Goal: Information Seeking & Learning: Learn about a topic

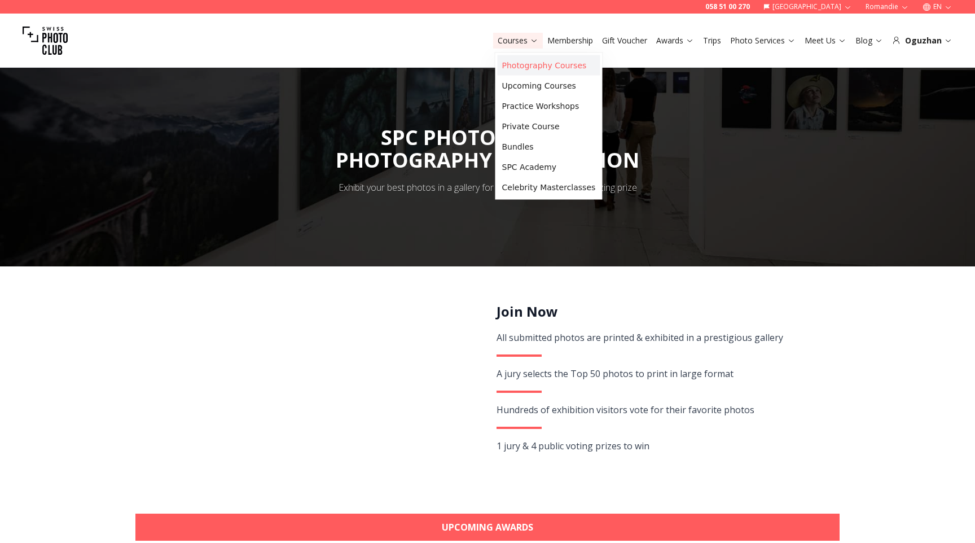
click at [519, 66] on link "Photography Courses" at bounding box center [548, 65] width 103 height 20
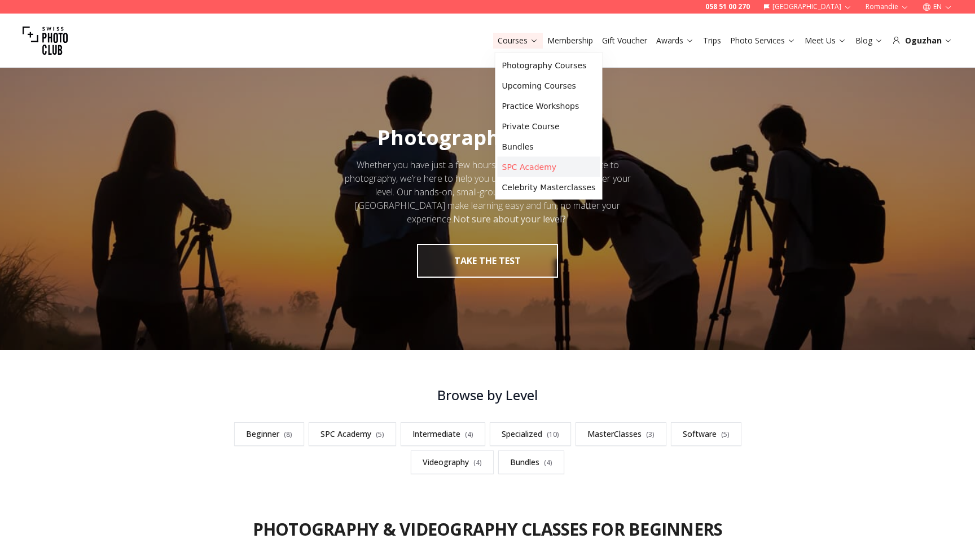
click at [527, 170] on link "SPC Academy" at bounding box center [548, 167] width 103 height 20
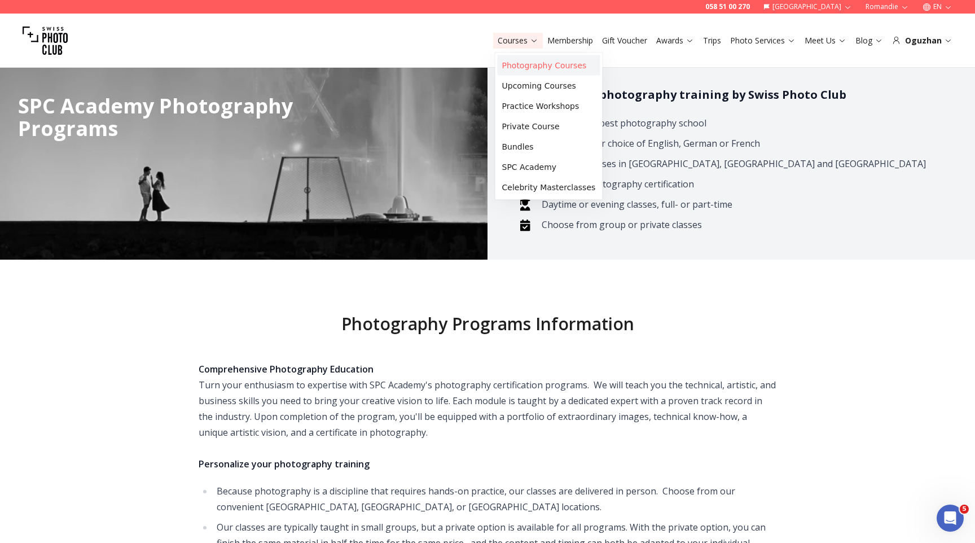
click at [507, 63] on link "Photography Courses" at bounding box center [548, 65] width 103 height 20
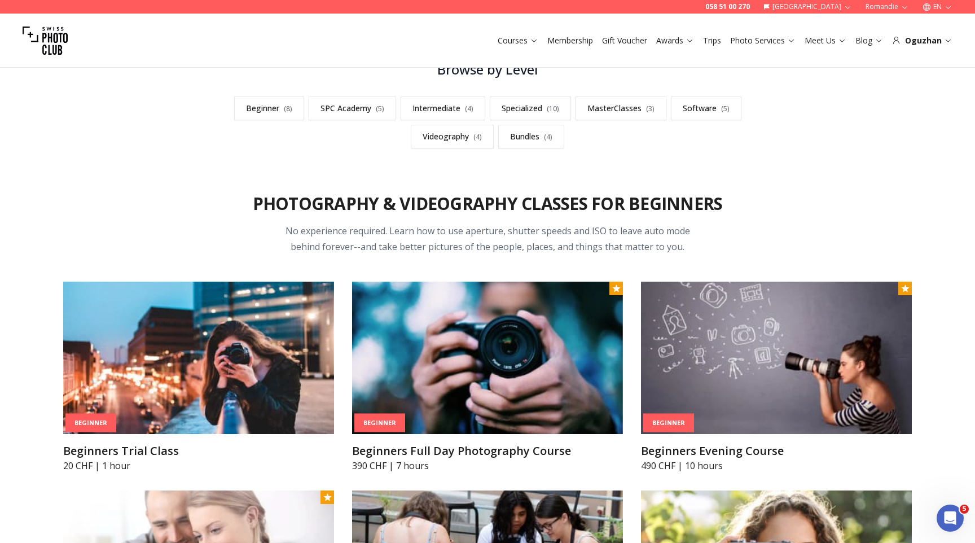
scroll to position [554, 0]
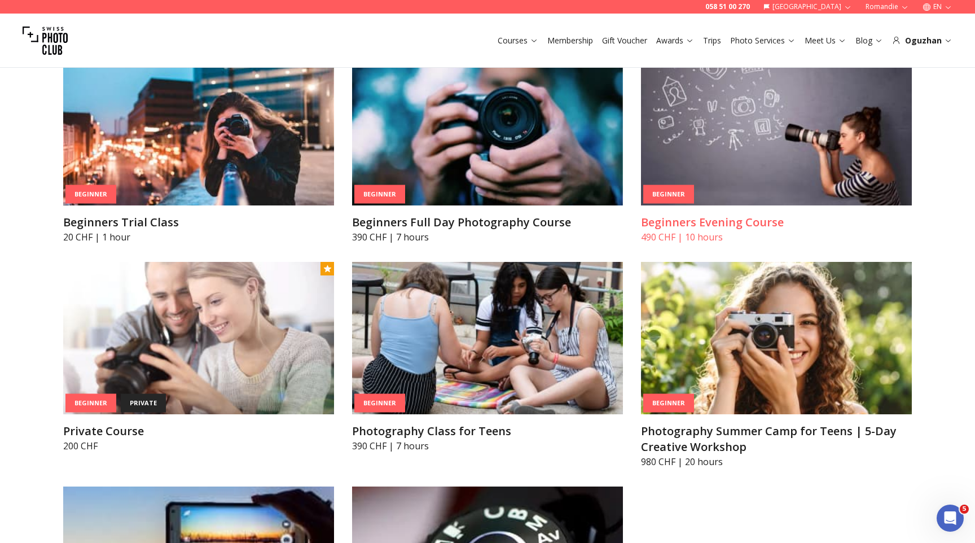
click at [683, 160] on img at bounding box center [776, 129] width 271 height 152
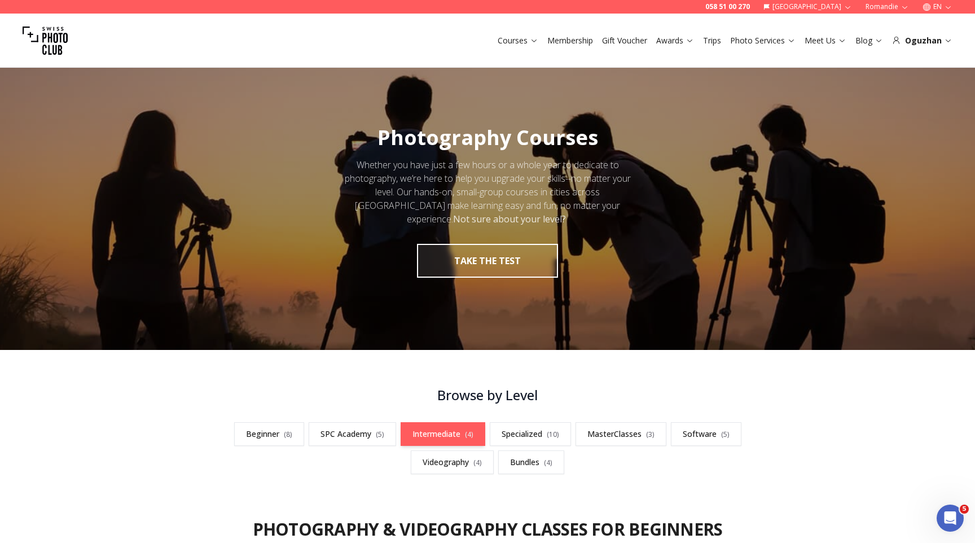
click at [437, 426] on link "Intermediate ( 4 )" at bounding box center [442, 434] width 85 height 24
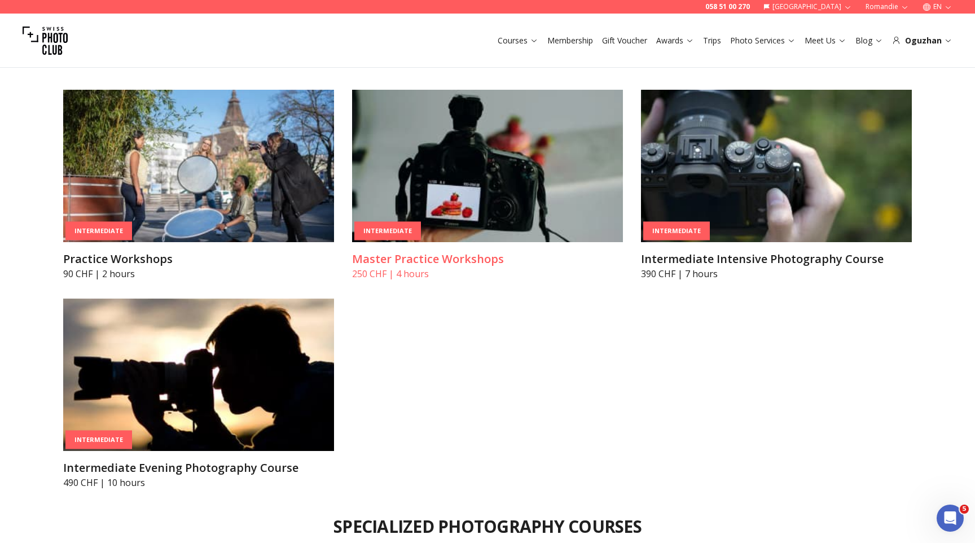
scroll to position [1854, 0]
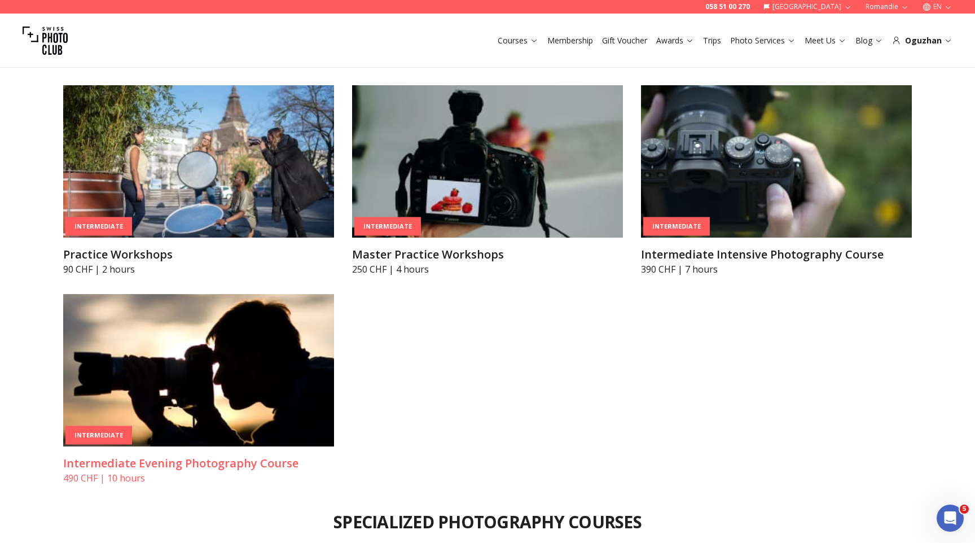
click at [259, 347] on img at bounding box center [198, 370] width 271 height 152
